Goal: Transaction & Acquisition: Book appointment/travel/reservation

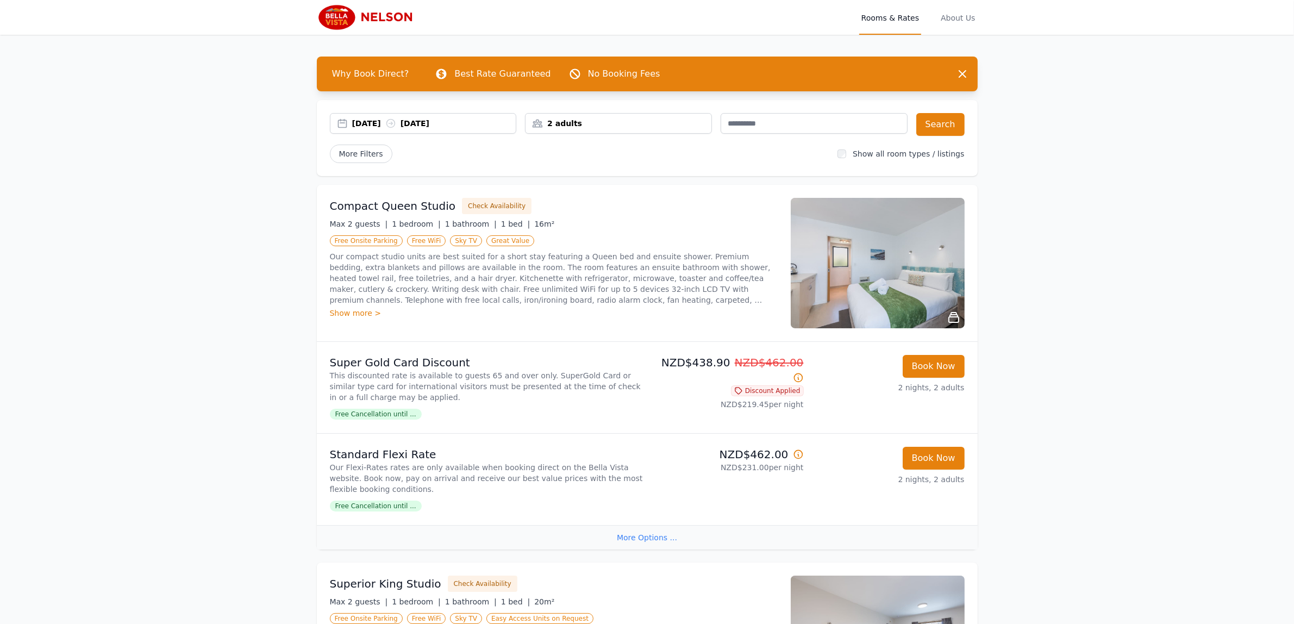
click at [705, 118] on div "2 adults" at bounding box center [618, 123] width 186 height 11
click at [604, 162] on icon at bounding box center [607, 164] width 9 height 9
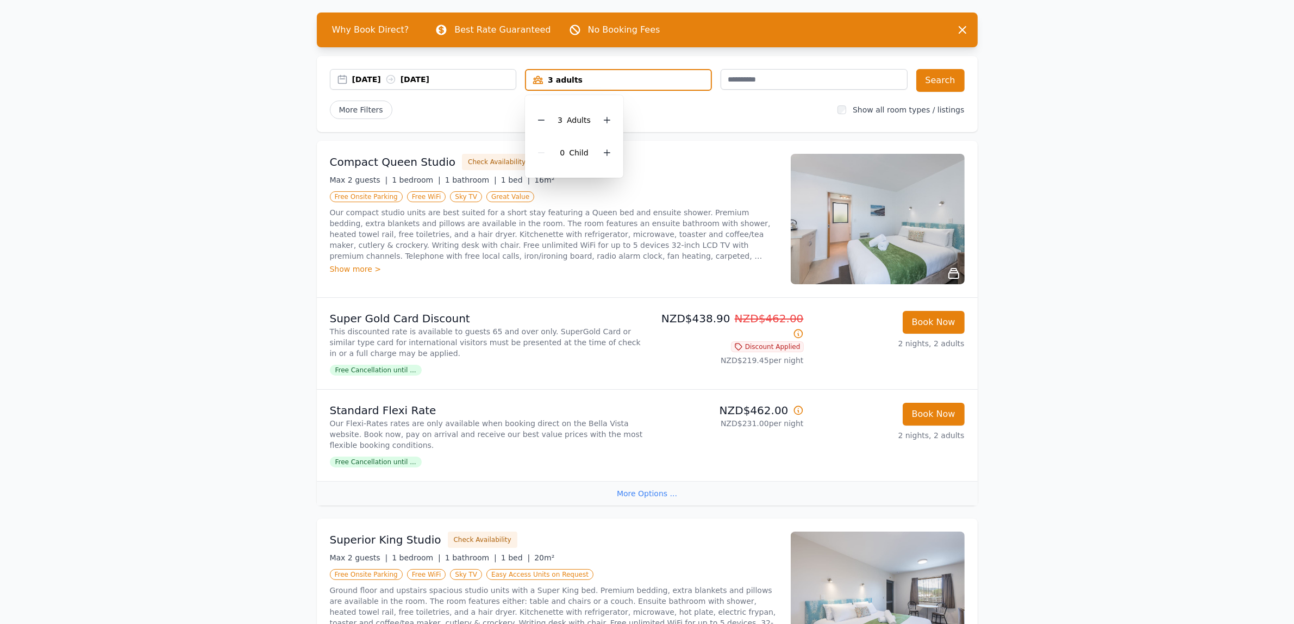
scroll to position [68, 0]
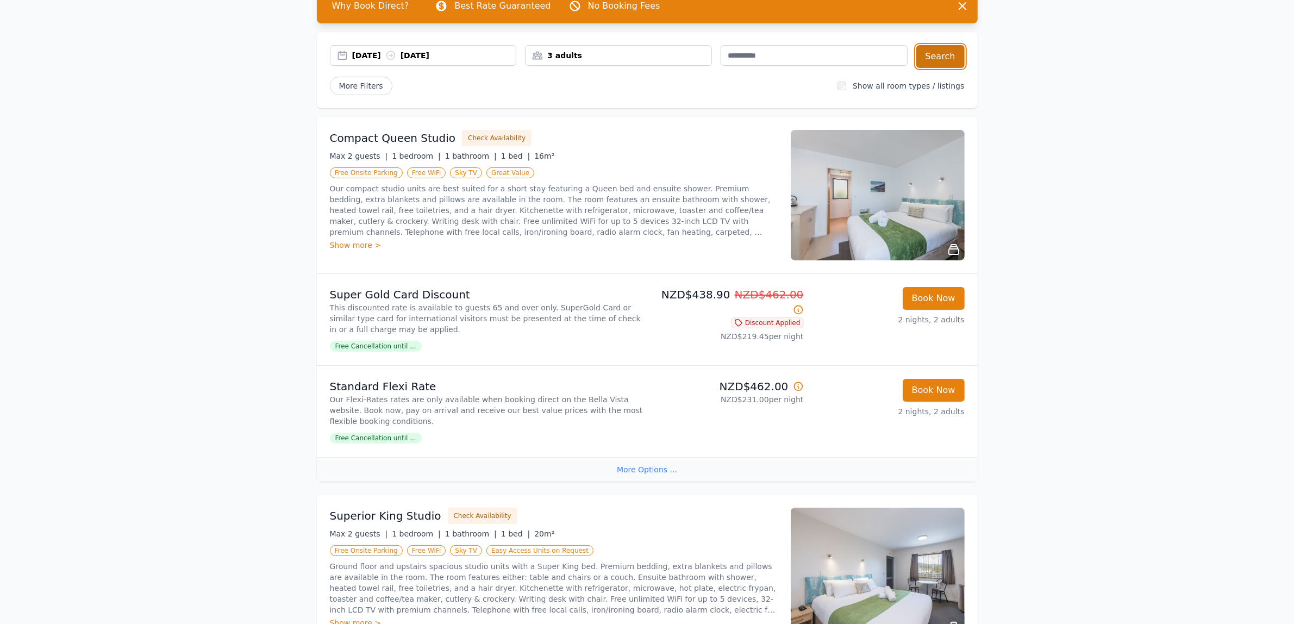
click at [949, 63] on button "Search" at bounding box center [940, 56] width 48 height 23
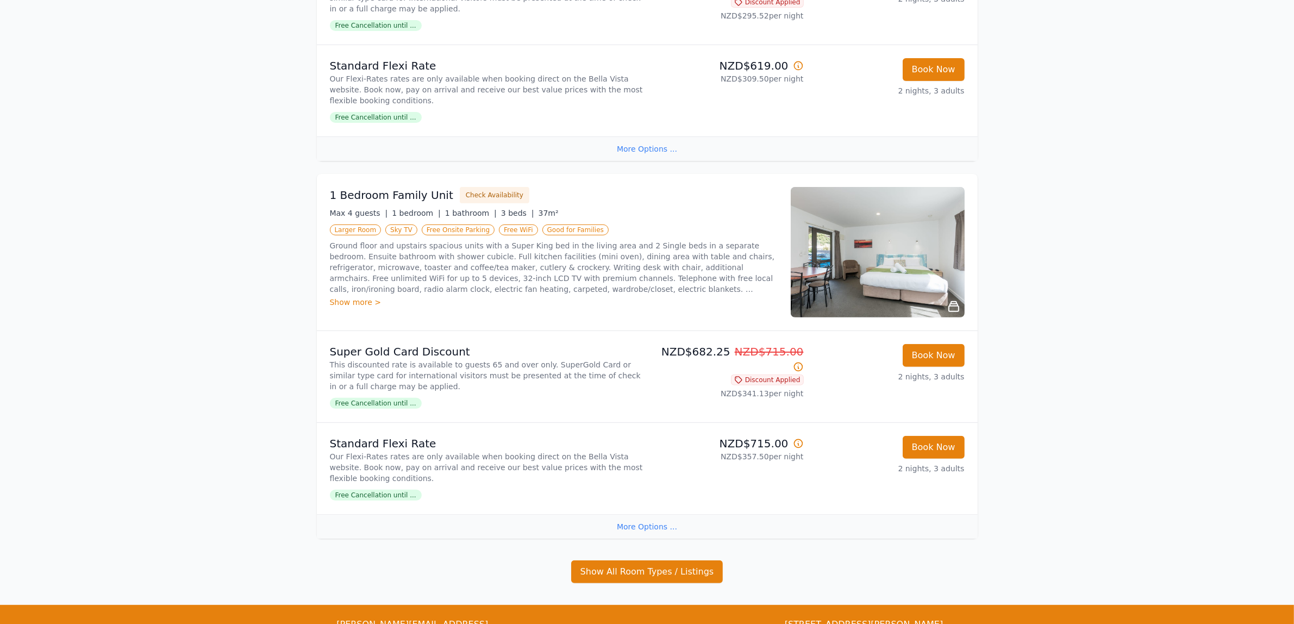
scroll to position [408, 0]
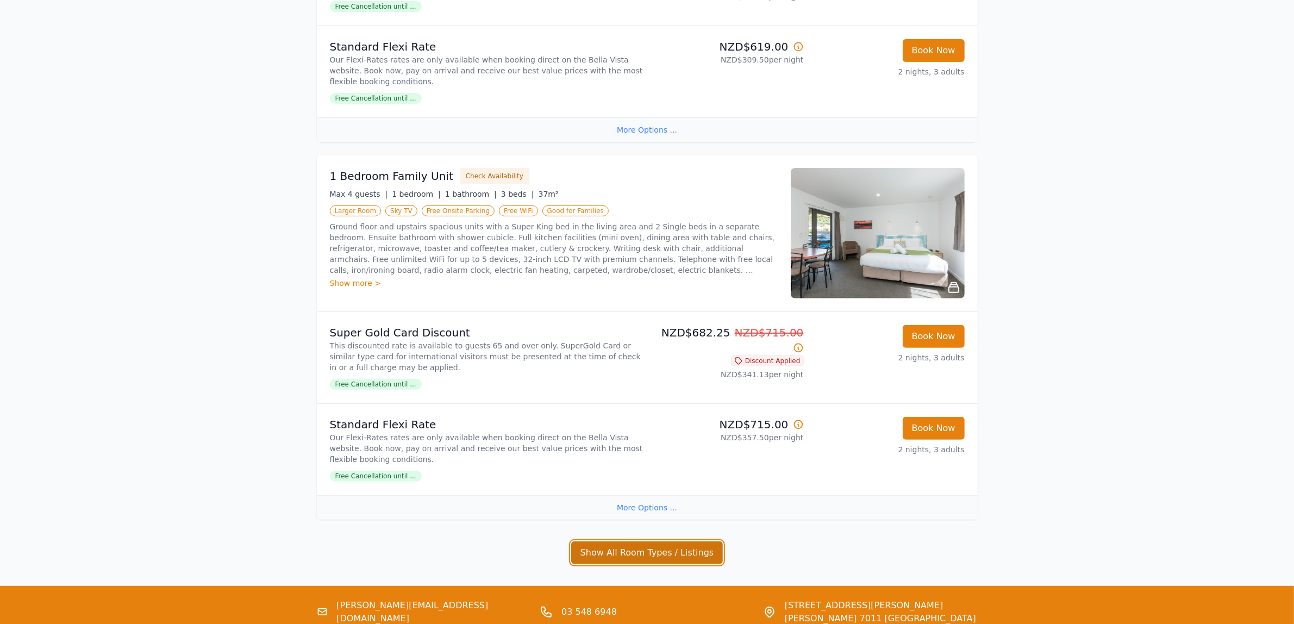
click at [673, 550] on button "Show All Room Types / Listings" at bounding box center [647, 552] width 152 height 23
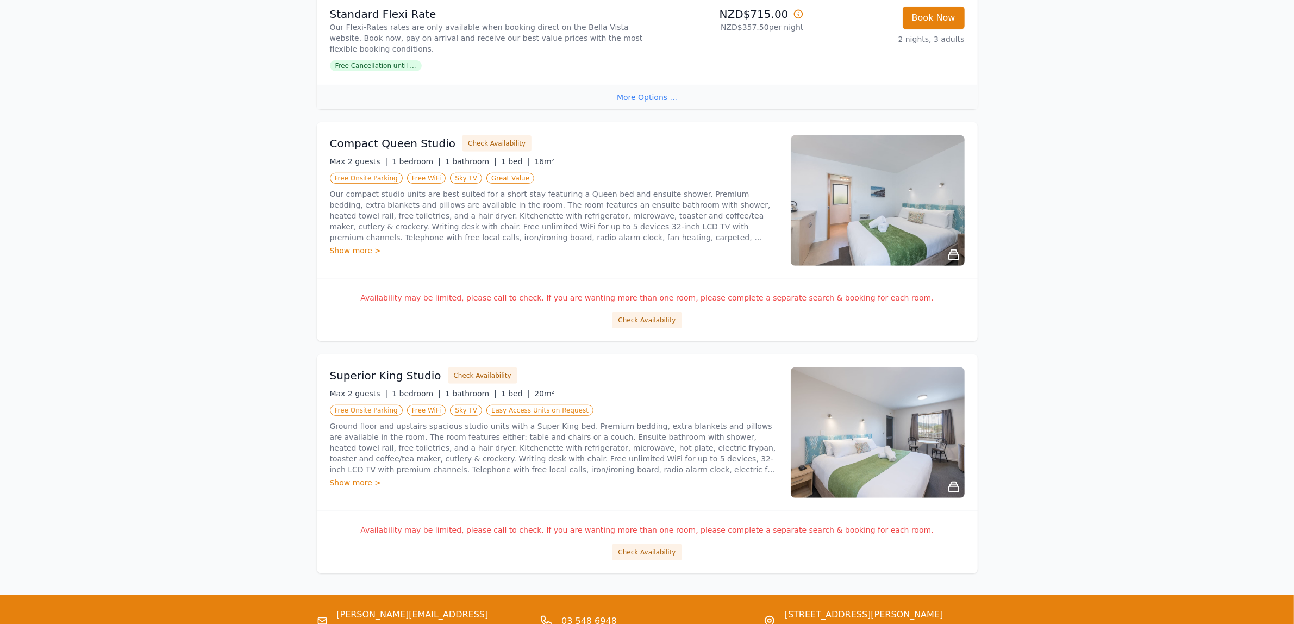
scroll to position [883, 0]
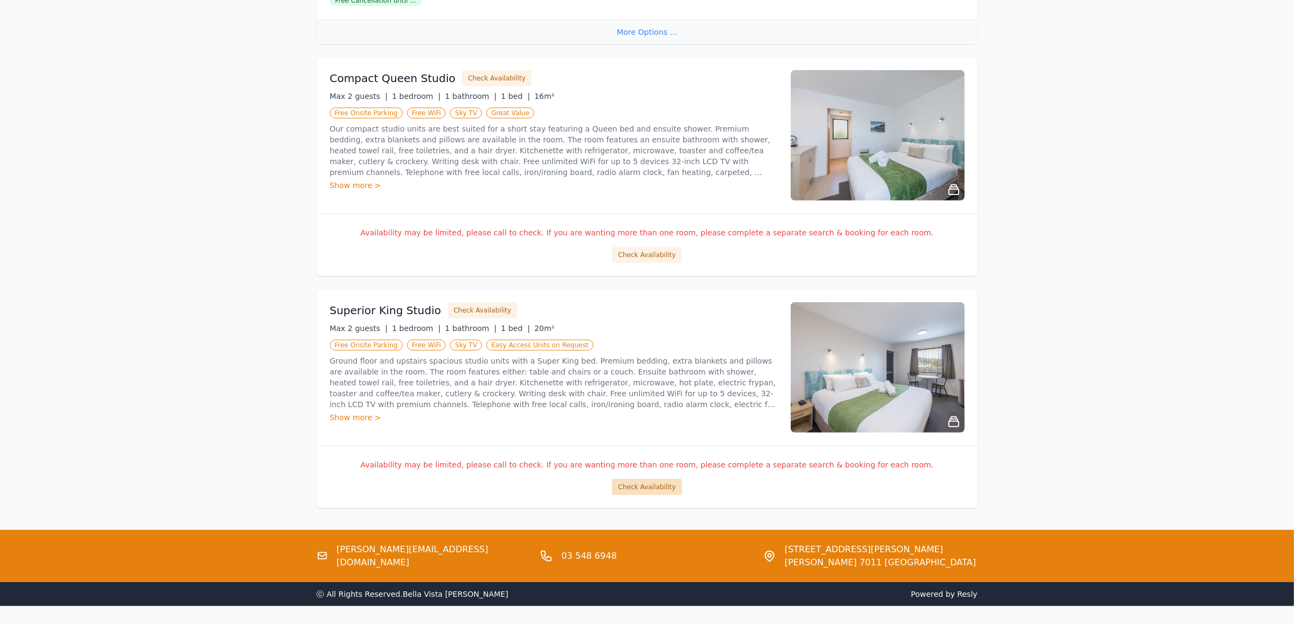
click at [647, 490] on button "Check Availability" at bounding box center [647, 487] width 70 height 16
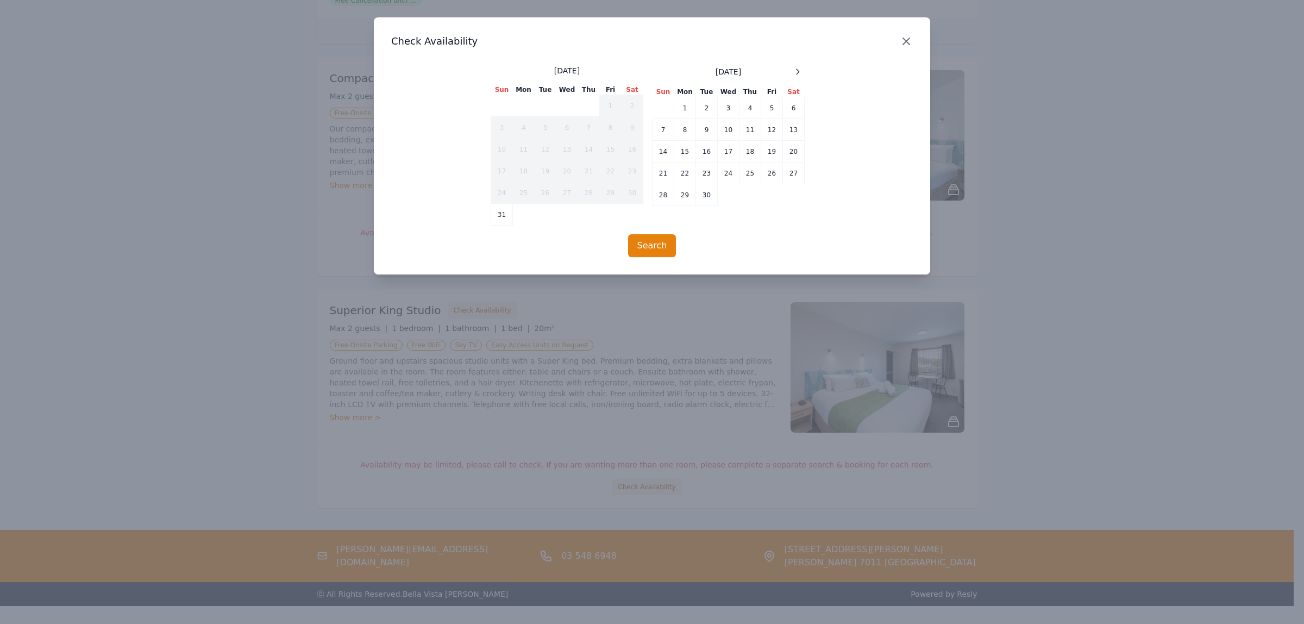
click at [910, 39] on icon "button" at bounding box center [906, 41] width 13 height 13
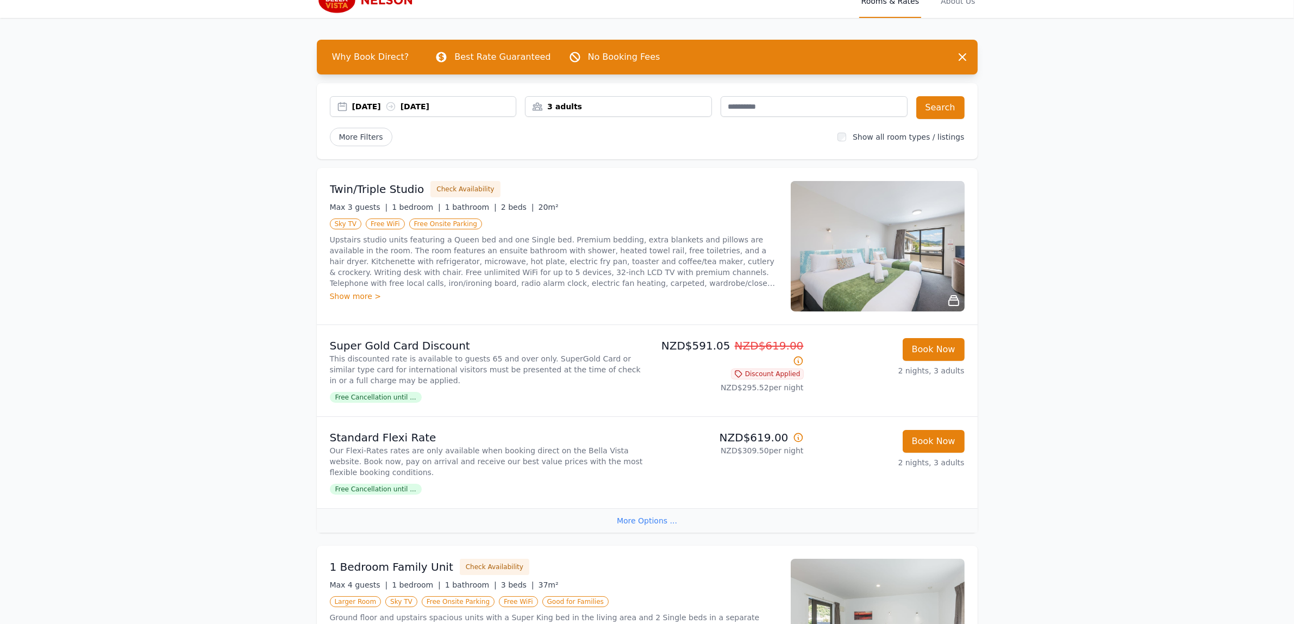
scroll to position [0, 0]
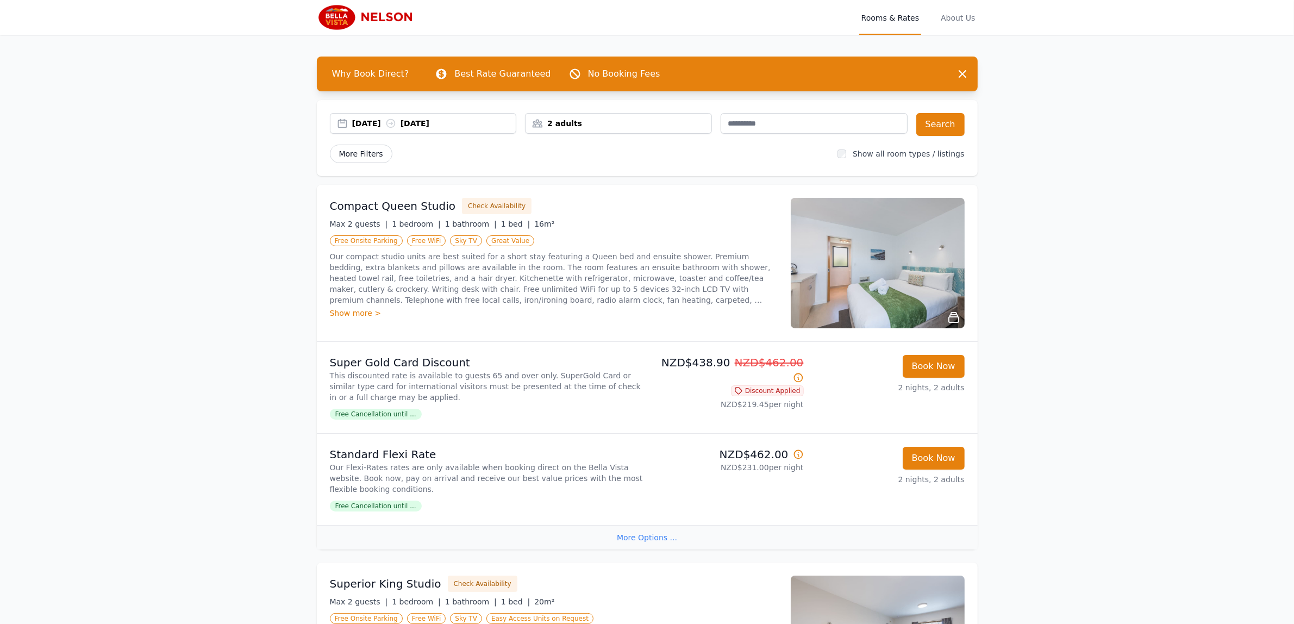
click at [356, 150] on span "More Filters" at bounding box center [361, 154] width 62 height 18
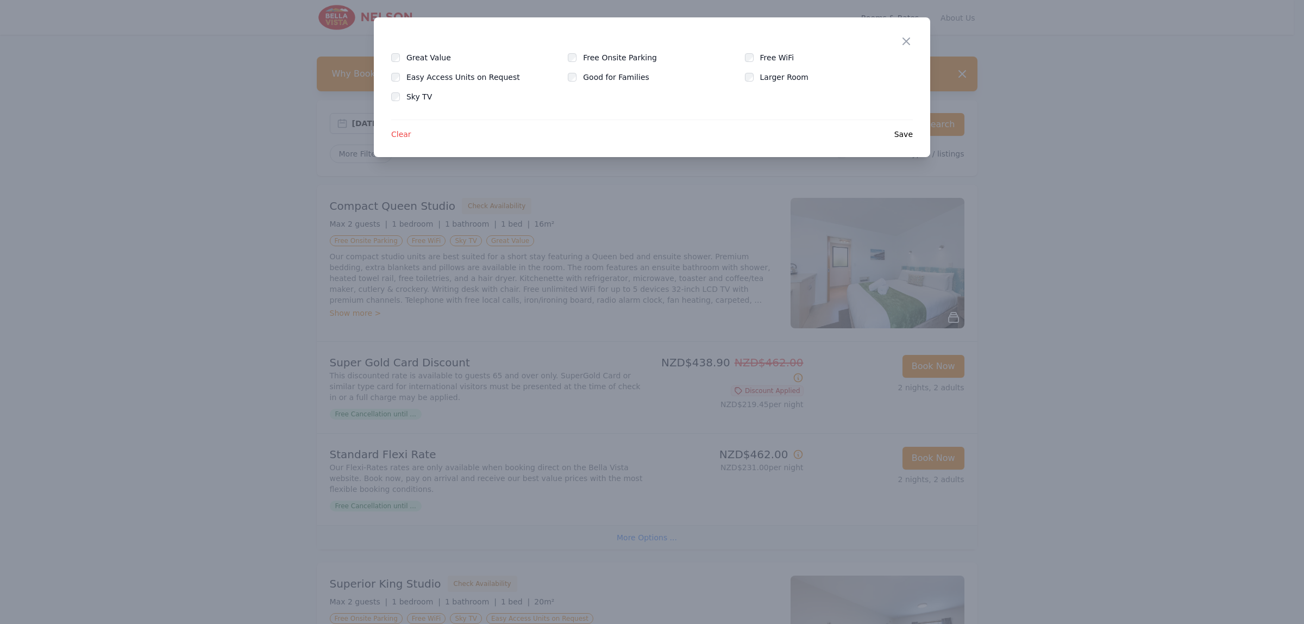
click at [358, 155] on div at bounding box center [652, 312] width 1304 height 624
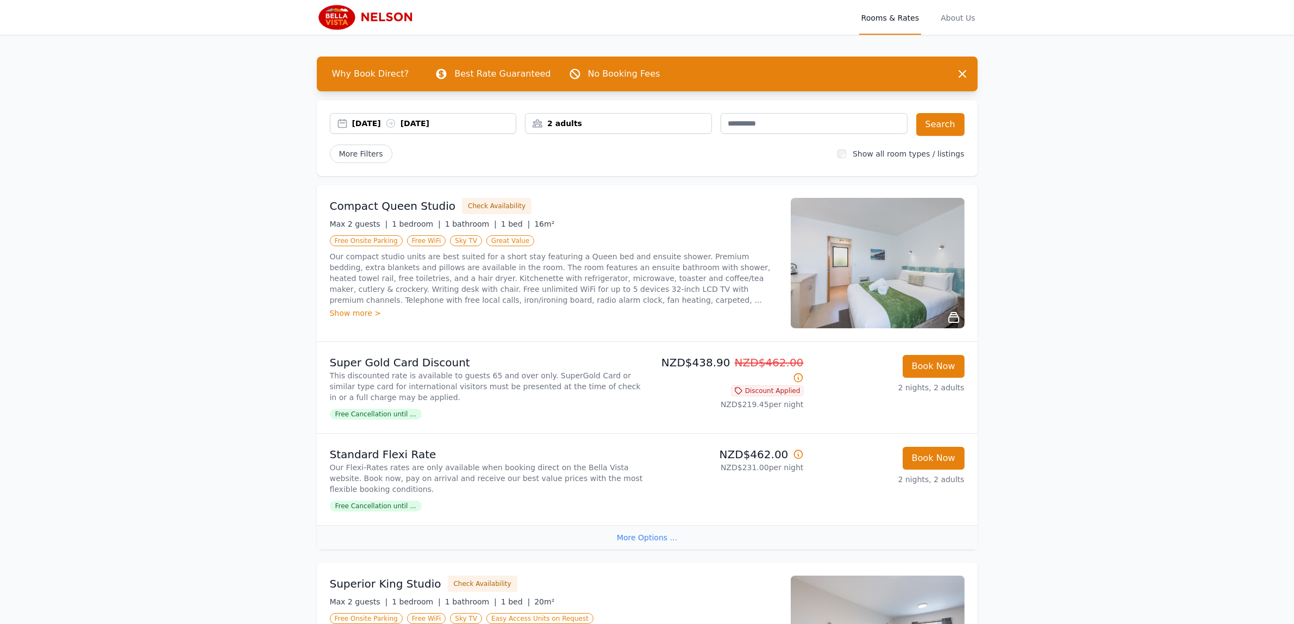
click at [564, 124] on div "2 adults" at bounding box center [618, 123] width 186 height 11
click at [604, 161] on icon at bounding box center [607, 164] width 9 height 9
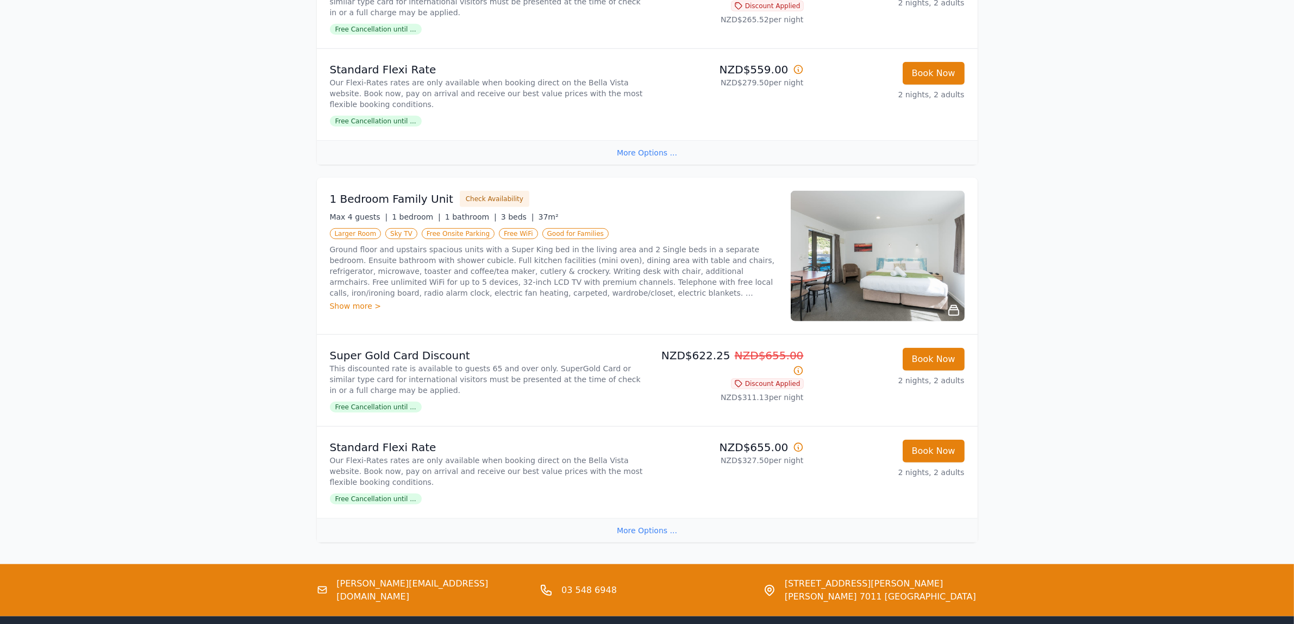
scroll to position [1211, 0]
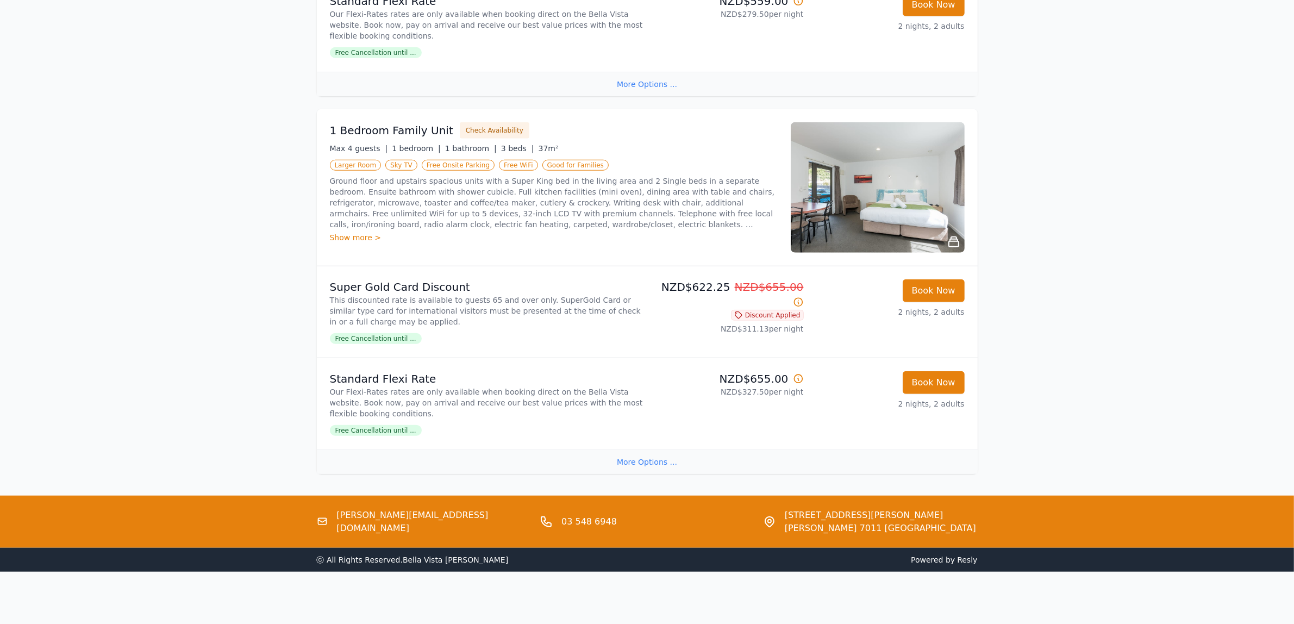
click at [631, 464] on div "More Options ..." at bounding box center [647, 461] width 661 height 24
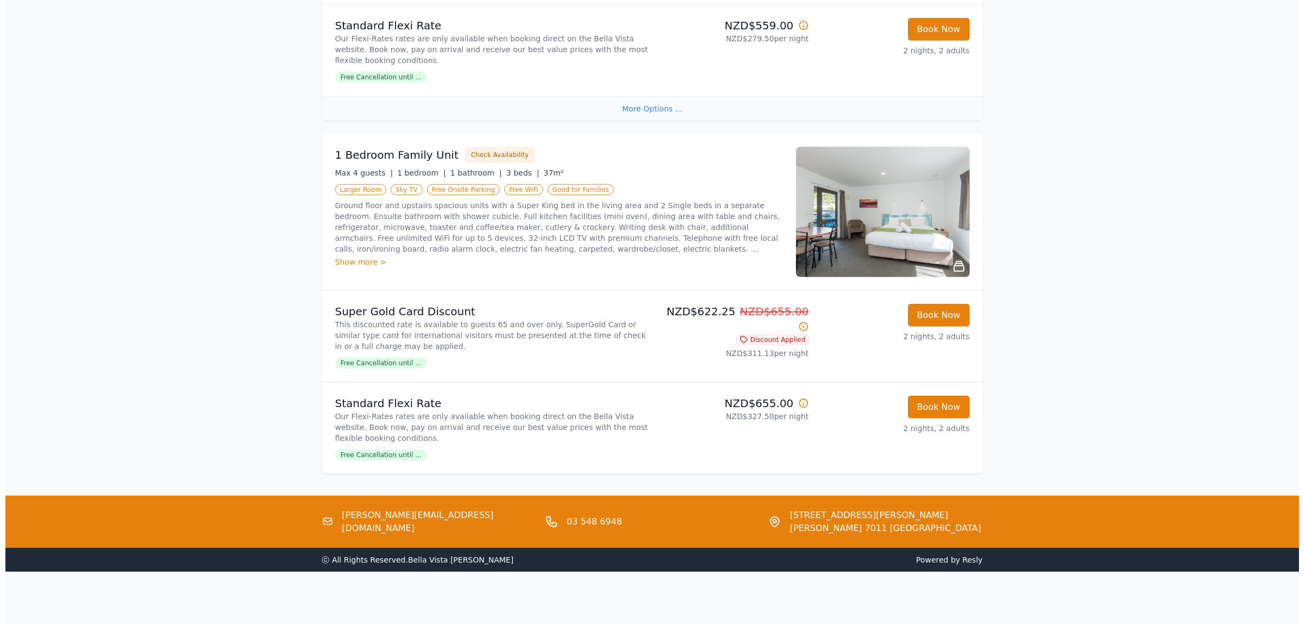
scroll to position [1186, 0]
click at [485, 150] on button "Check Availability" at bounding box center [495, 155] width 70 height 16
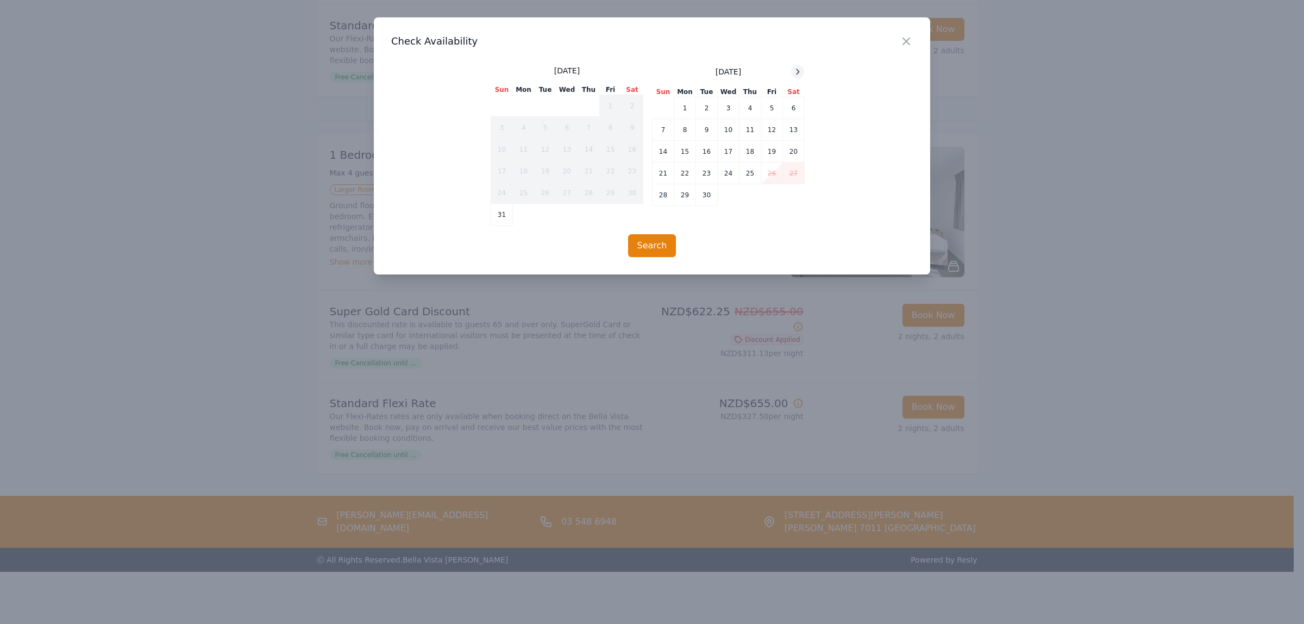
click at [798, 71] on icon at bounding box center [798, 71] width 3 height 5
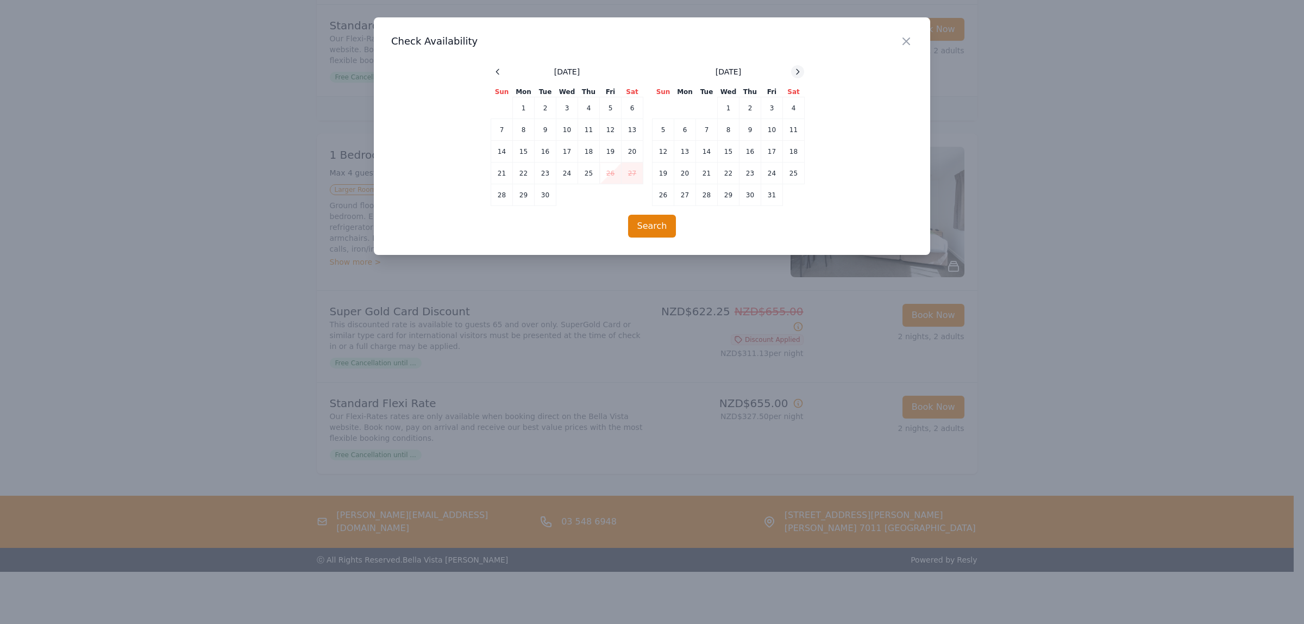
click at [798, 71] on icon at bounding box center [798, 71] width 3 height 5
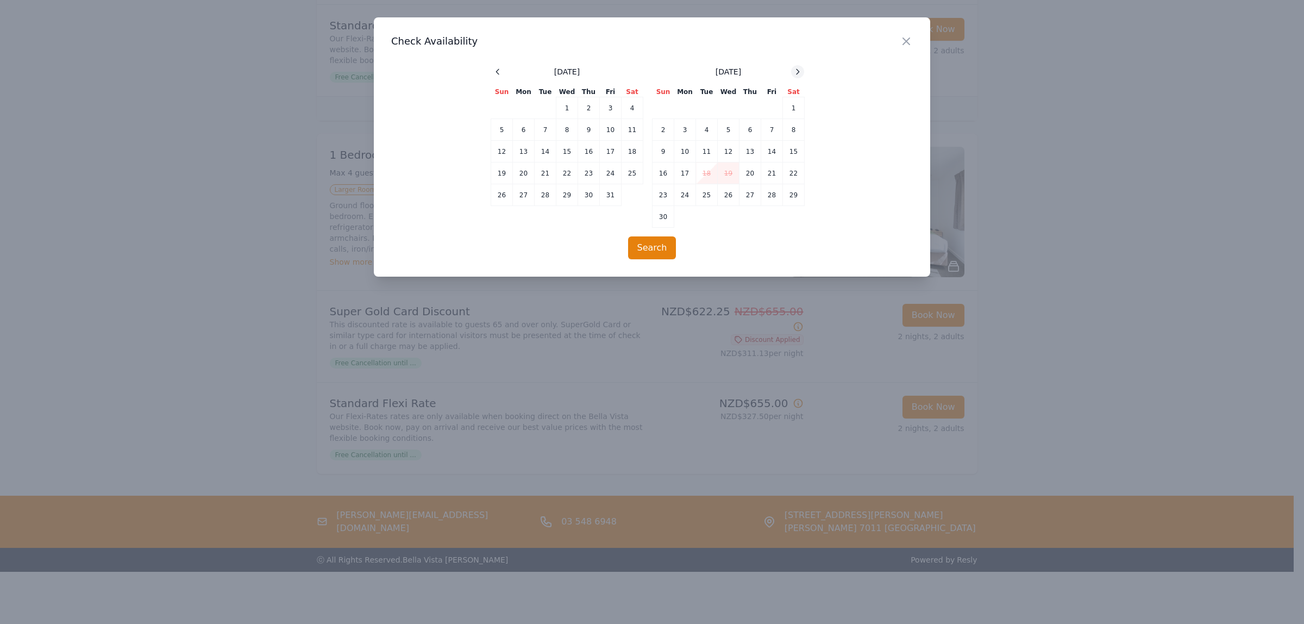
click at [798, 71] on icon at bounding box center [798, 71] width 3 height 5
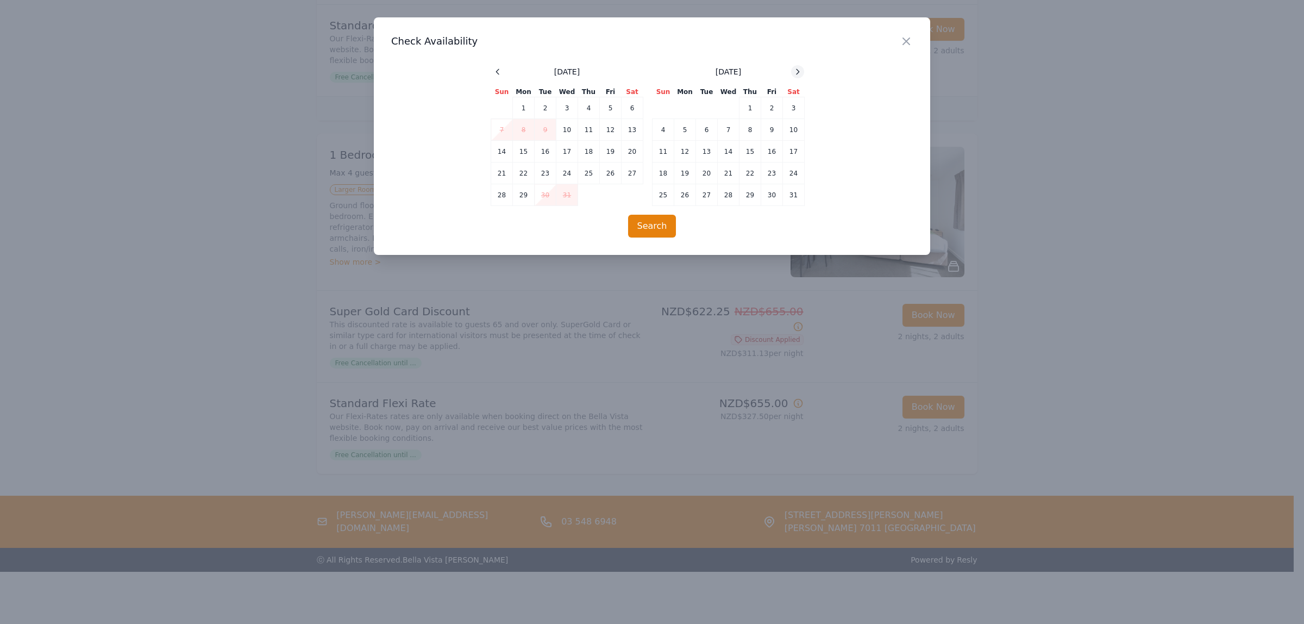
click at [798, 71] on icon at bounding box center [798, 71] width 3 height 5
click at [765, 108] on td "6" at bounding box center [772, 108] width 22 height 22
click at [648, 227] on button "Search" at bounding box center [652, 226] width 48 height 23
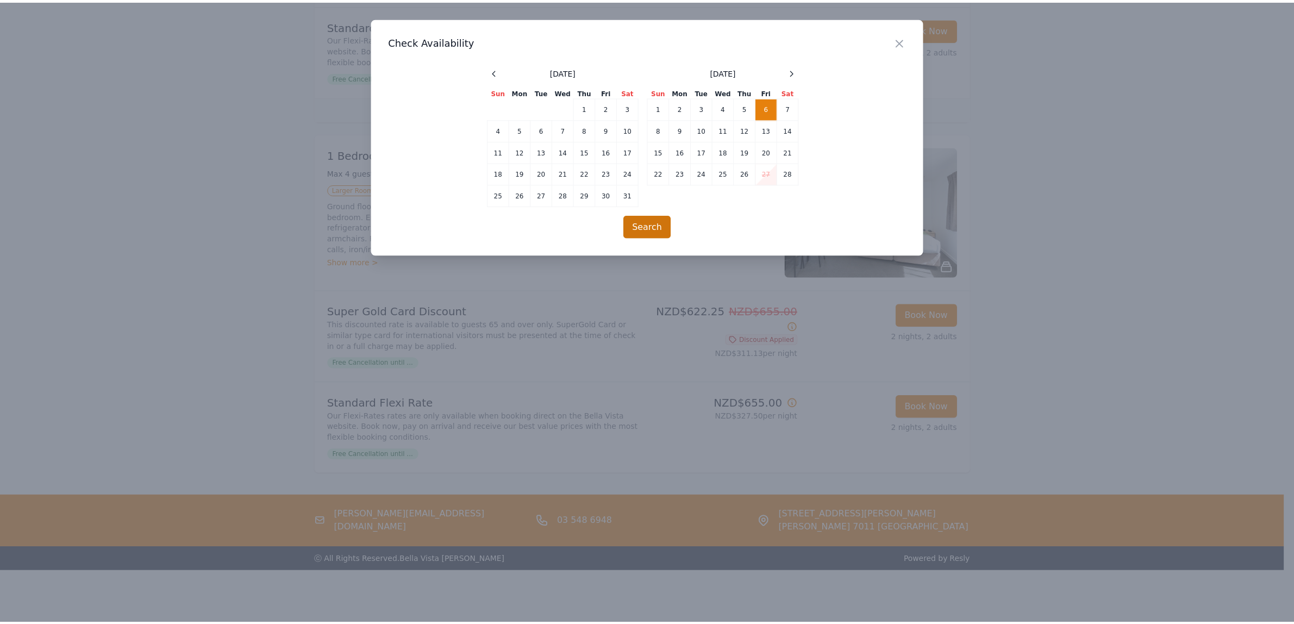
scroll to position [52, 0]
